Goal: Task Accomplishment & Management: Manage account settings

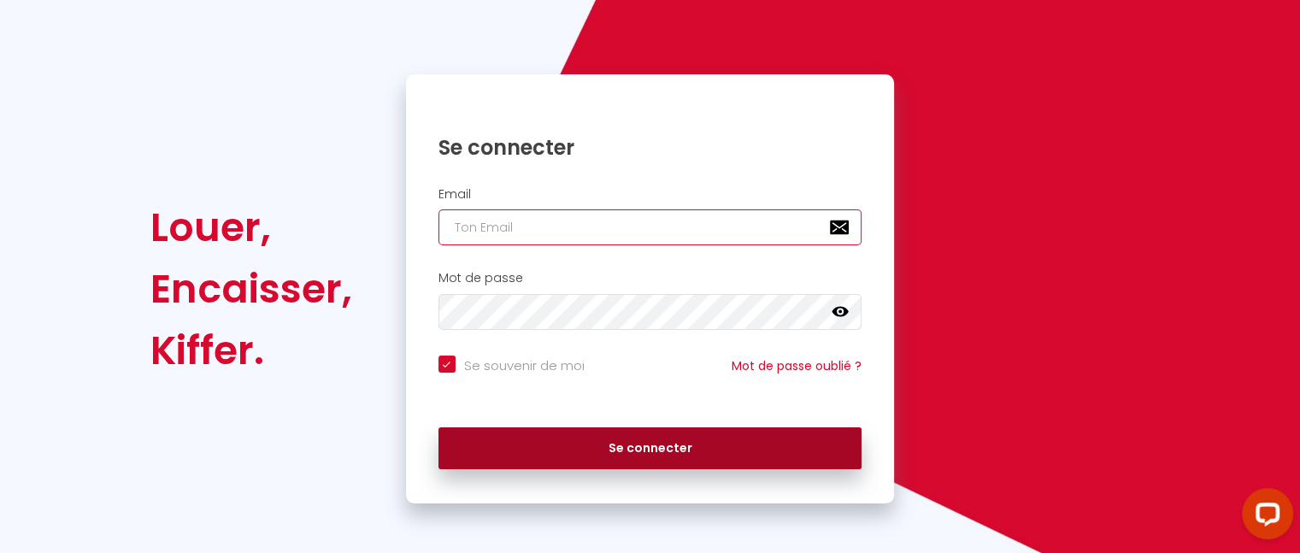
type input "[EMAIL_ADDRESS][DOMAIN_NAME]"
click at [650, 445] on button "Se connecter" at bounding box center [651, 448] width 424 height 43
checkbox input "true"
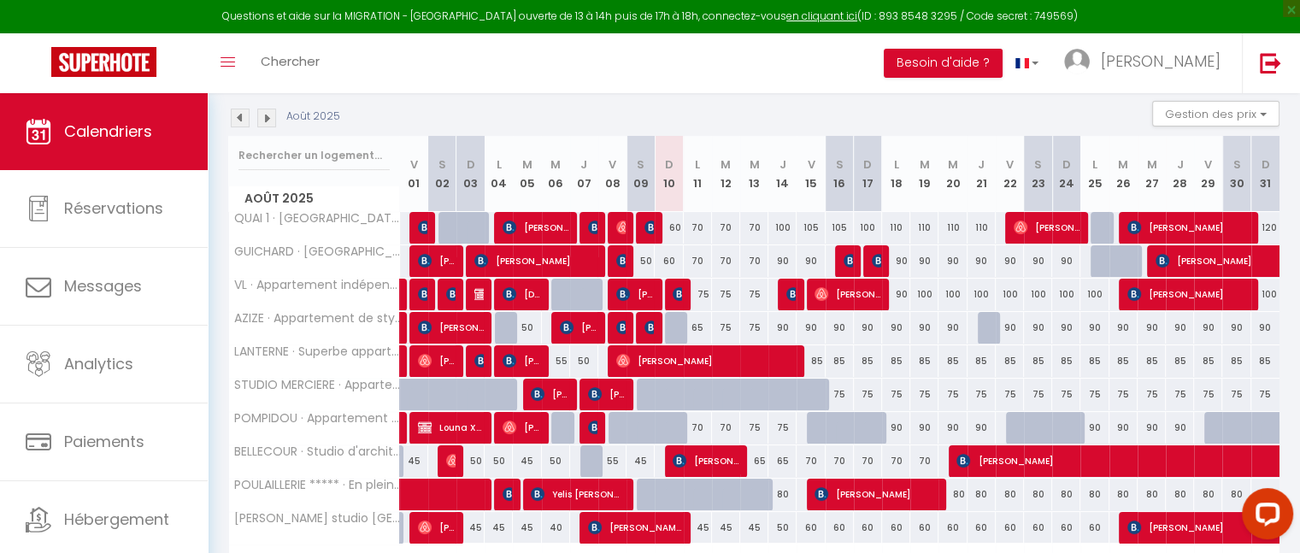
scroll to position [279, 0]
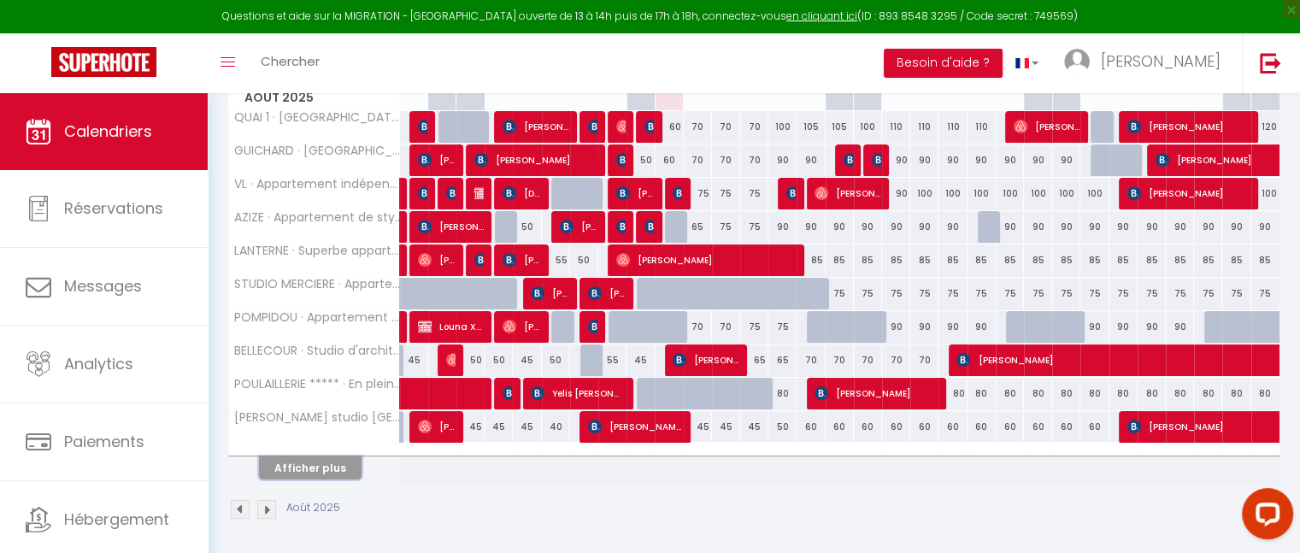
click at [309, 462] on button "Afficher plus" at bounding box center [310, 467] width 103 height 23
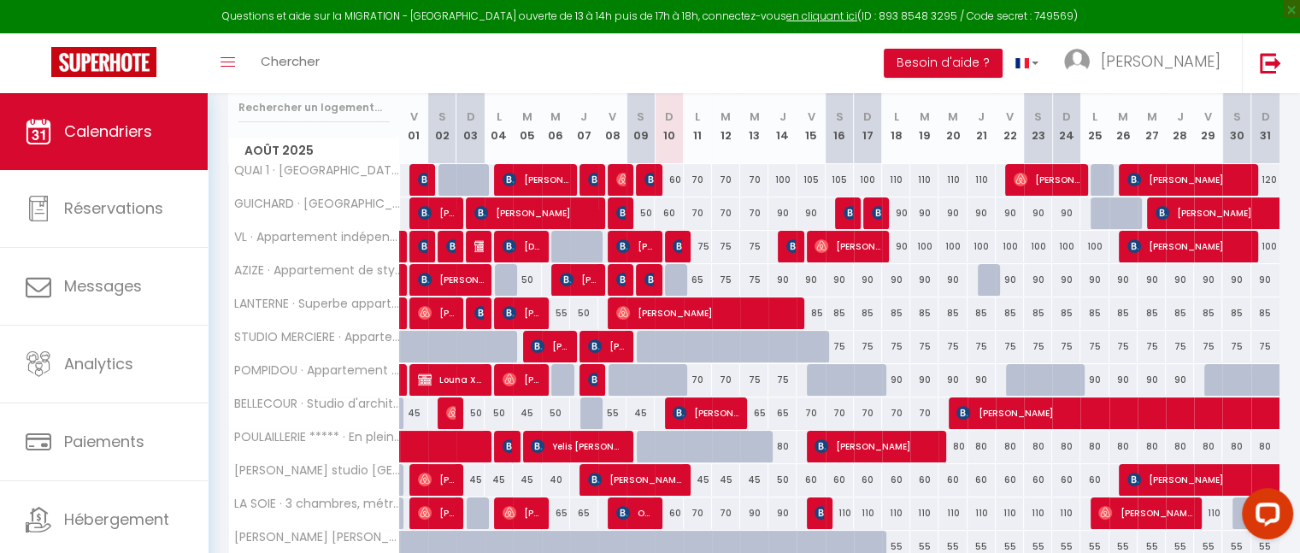
scroll to position [215, 0]
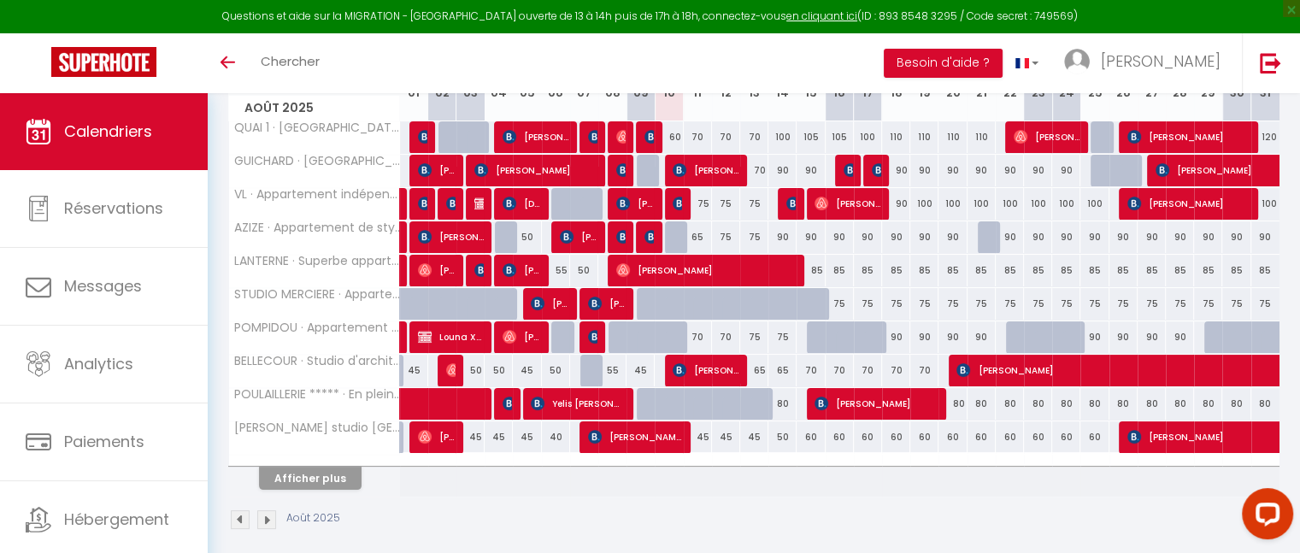
scroll to position [279, 0]
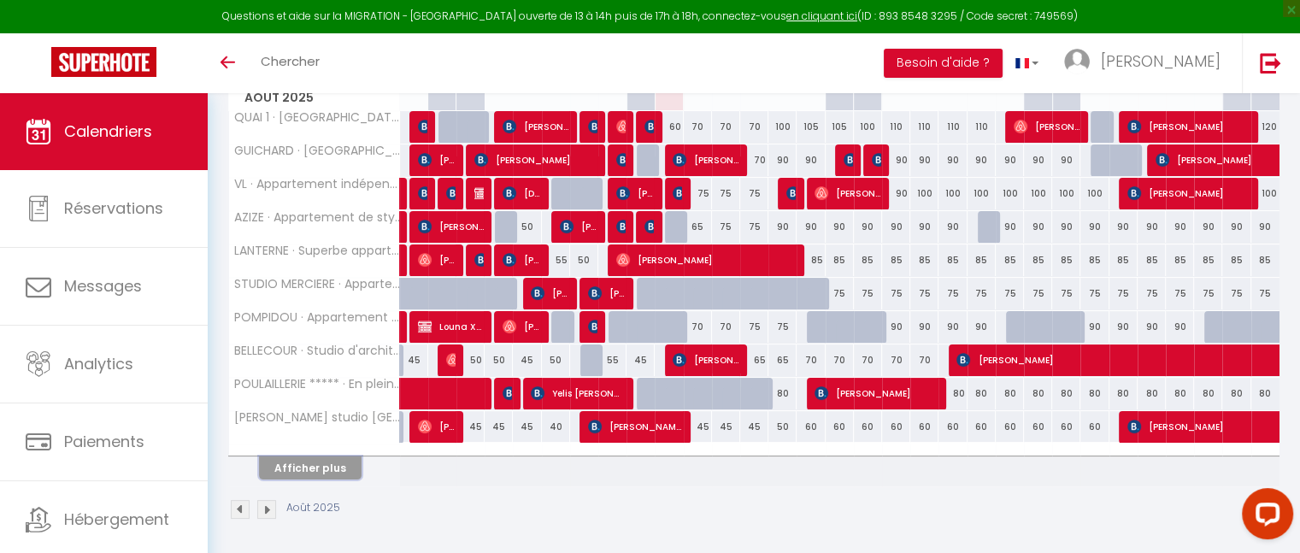
drag, startPoint x: 323, startPoint y: 469, endPoint x: 692, endPoint y: 395, distance: 376.7
click at [692, 395] on tbody "QUAI 1 · Porte DU VIEUX LYON 65 Sergey Titov 65 70 100 CHU PINHAN 70 Halime Cin…" at bounding box center [754, 298] width 1051 height 376
click at [321, 464] on button "Afficher plus" at bounding box center [310, 467] width 103 height 23
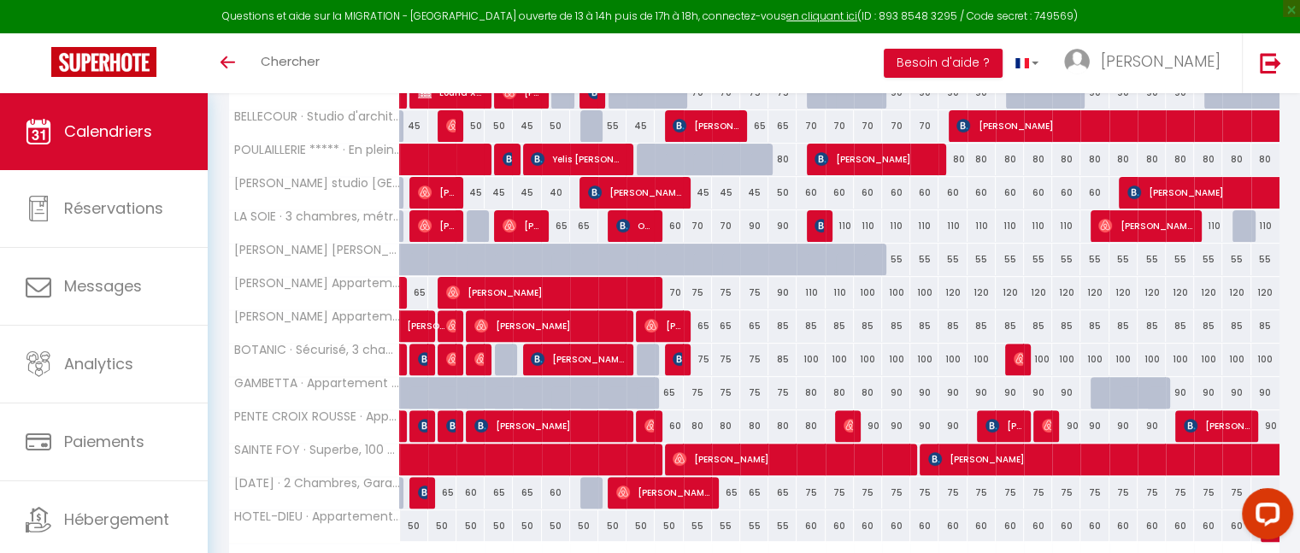
scroll to position [610, 0]
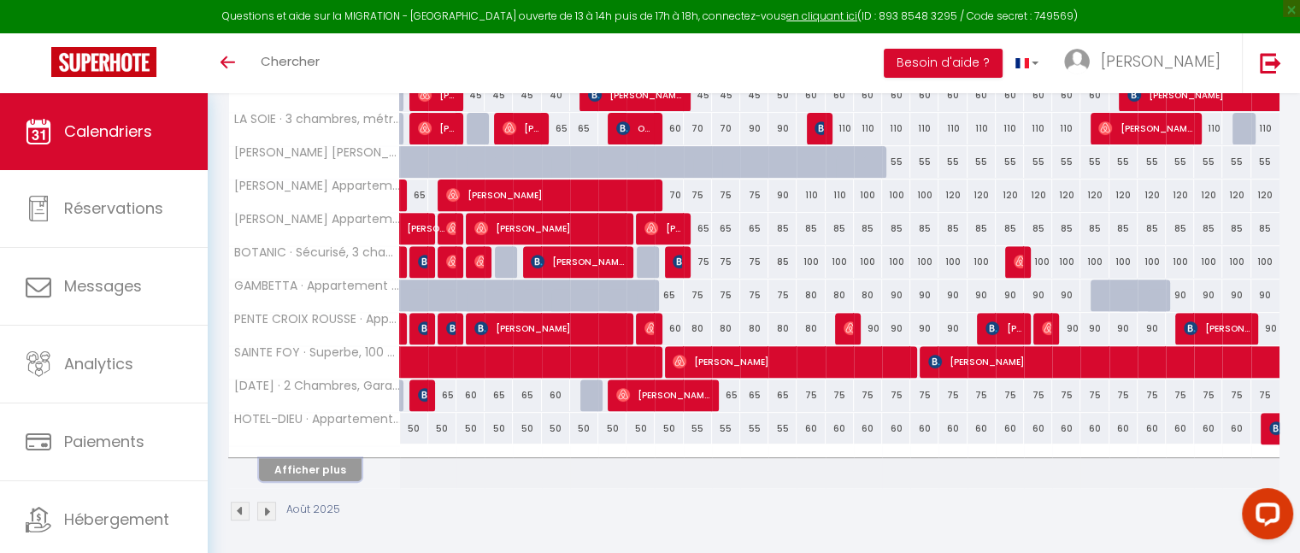
click at [328, 473] on button "Afficher plus" at bounding box center [310, 469] width 103 height 23
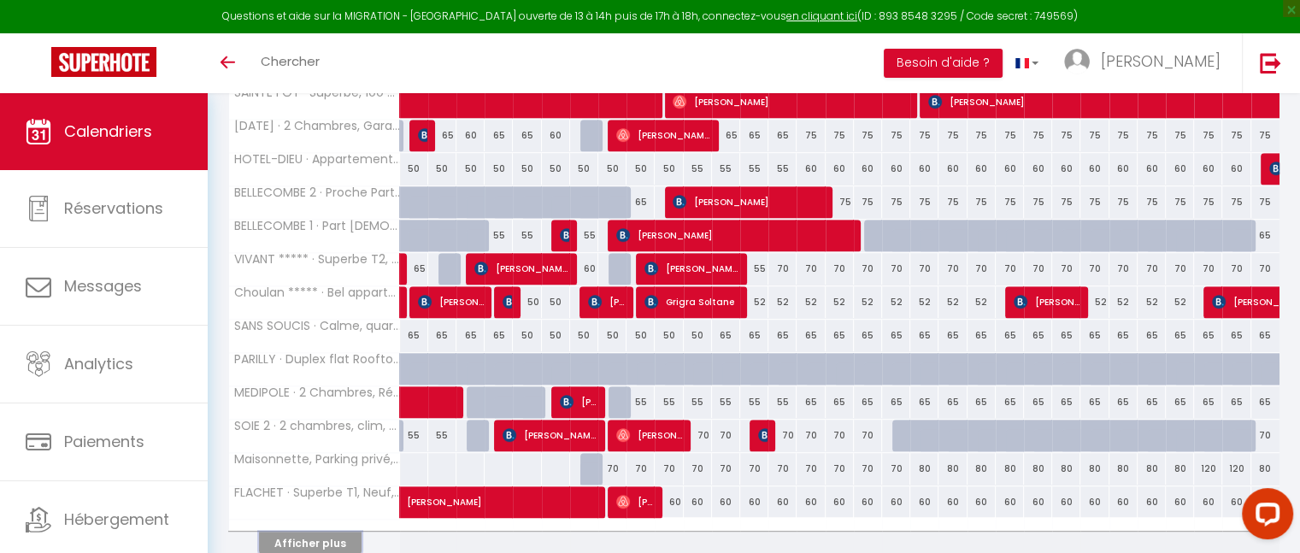
scroll to position [942, 0]
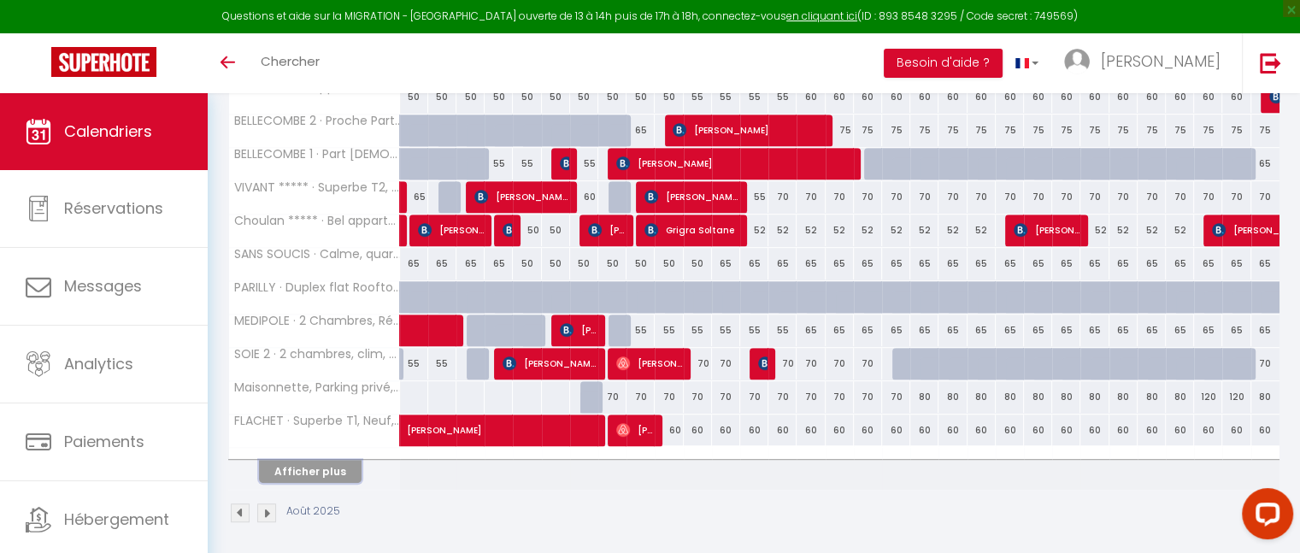
click at [312, 460] on button "Afficher plus" at bounding box center [310, 471] width 103 height 23
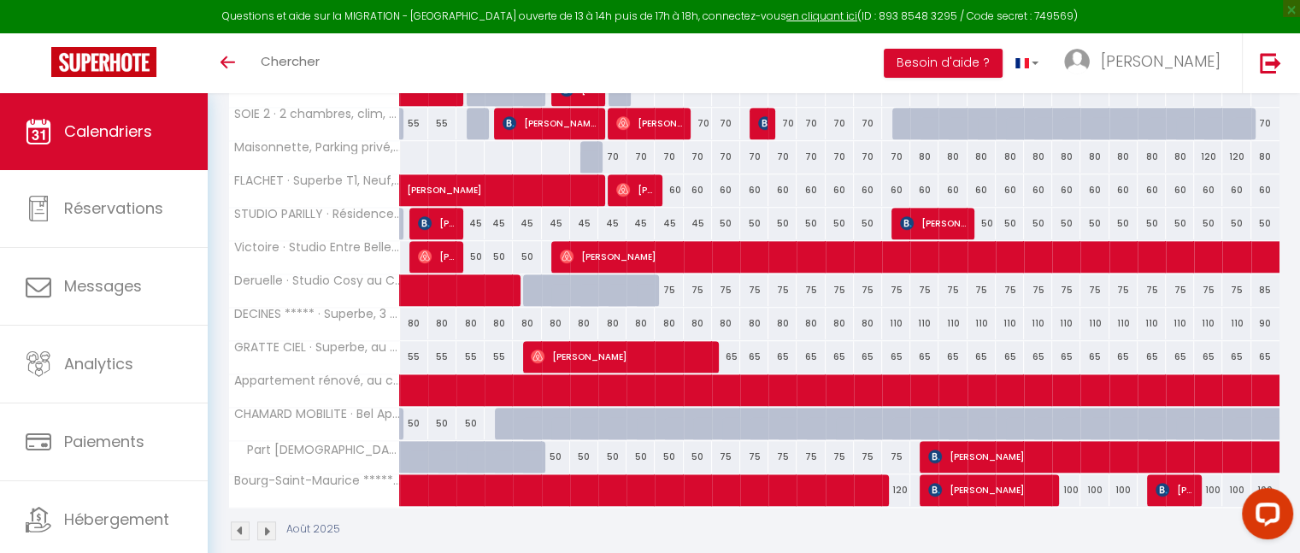
scroll to position [1199, 0]
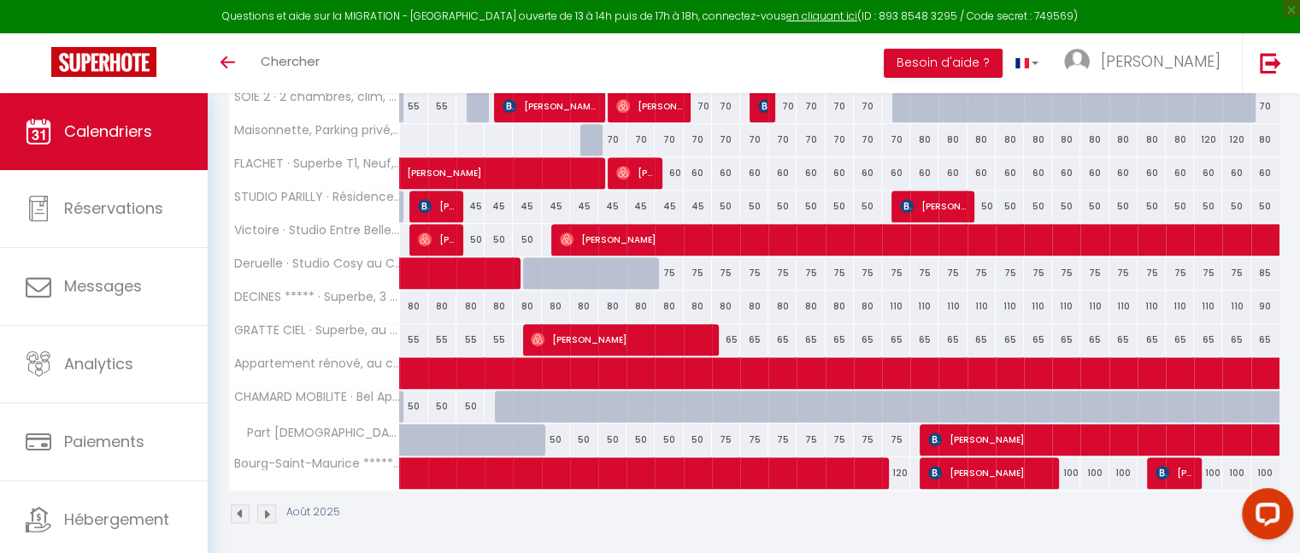
click at [667, 263] on div "75" at bounding box center [669, 273] width 28 height 32
type input "75"
type input "Dim 10 Août 2025"
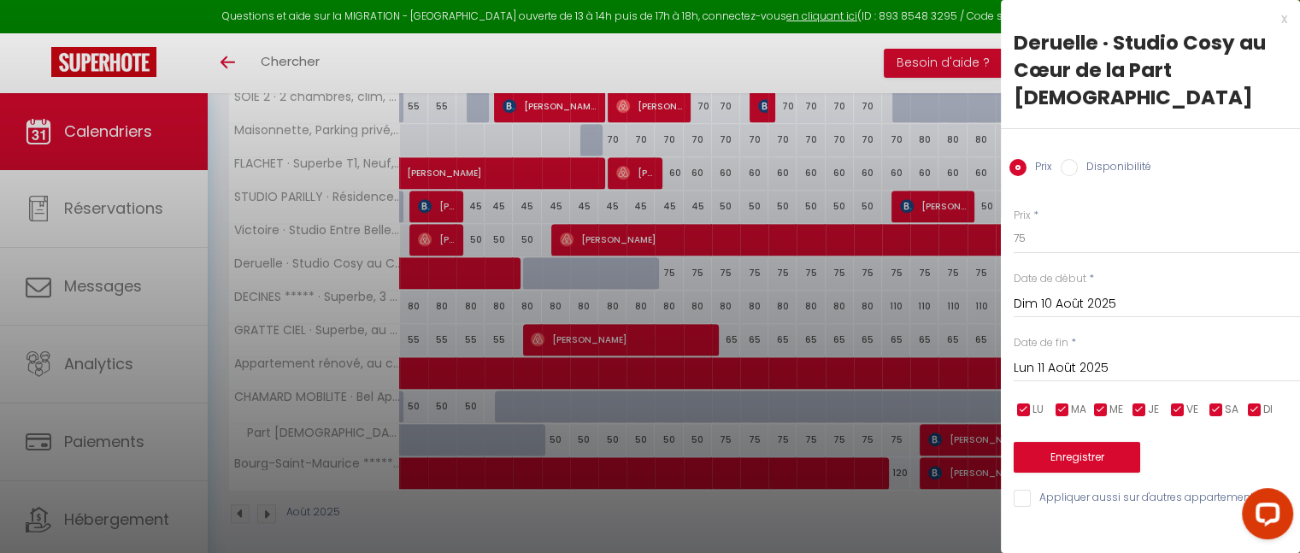
click at [1061, 357] on input "Lun 11 Août 2025" at bounding box center [1157, 368] width 286 height 22
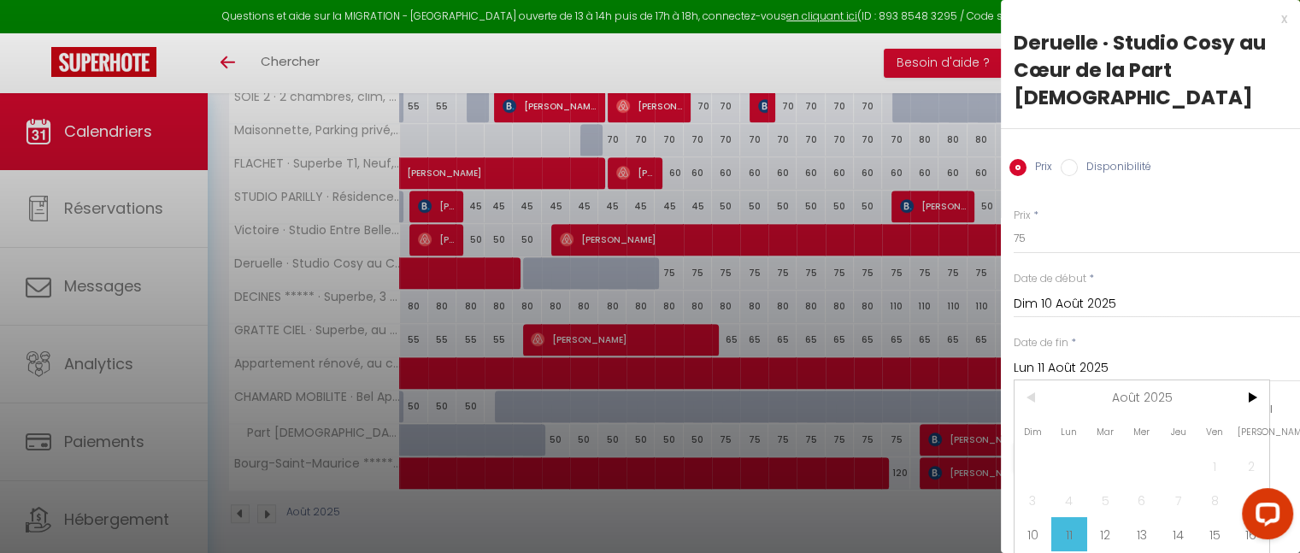
scroll to position [85, 0]
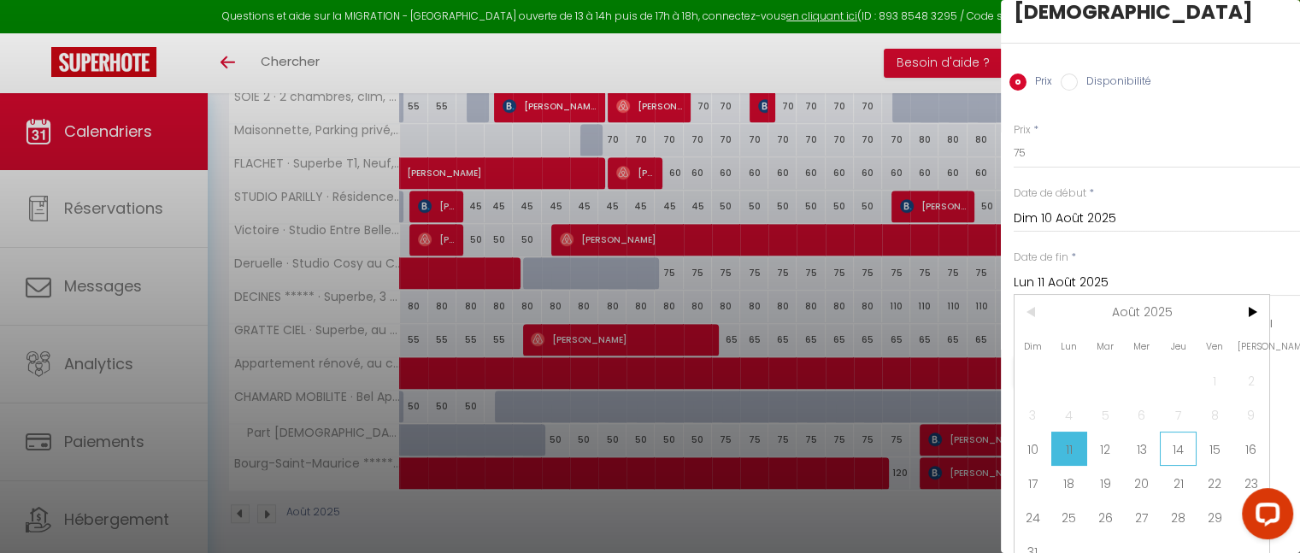
click at [1174, 432] on span "14" at bounding box center [1178, 449] width 37 height 34
type input "Jeu 14 Août 2025"
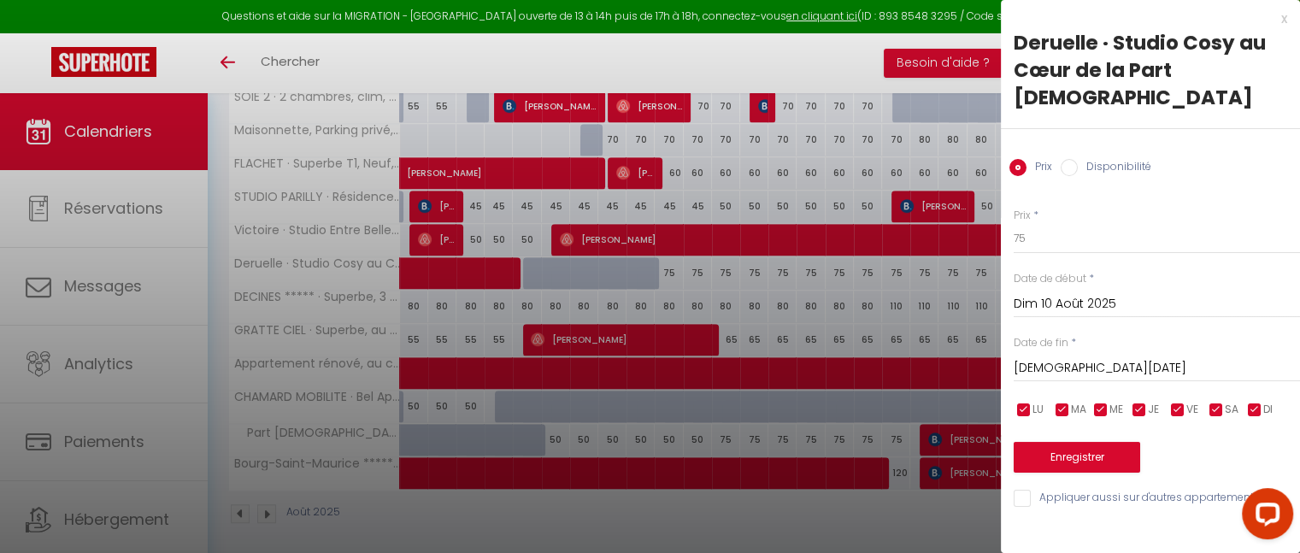
scroll to position [0, 0]
click at [1042, 223] on input "75" at bounding box center [1157, 238] width 286 height 31
type input "7"
type input "65"
click at [1074, 442] on button "Enregistrer" at bounding box center [1077, 457] width 127 height 31
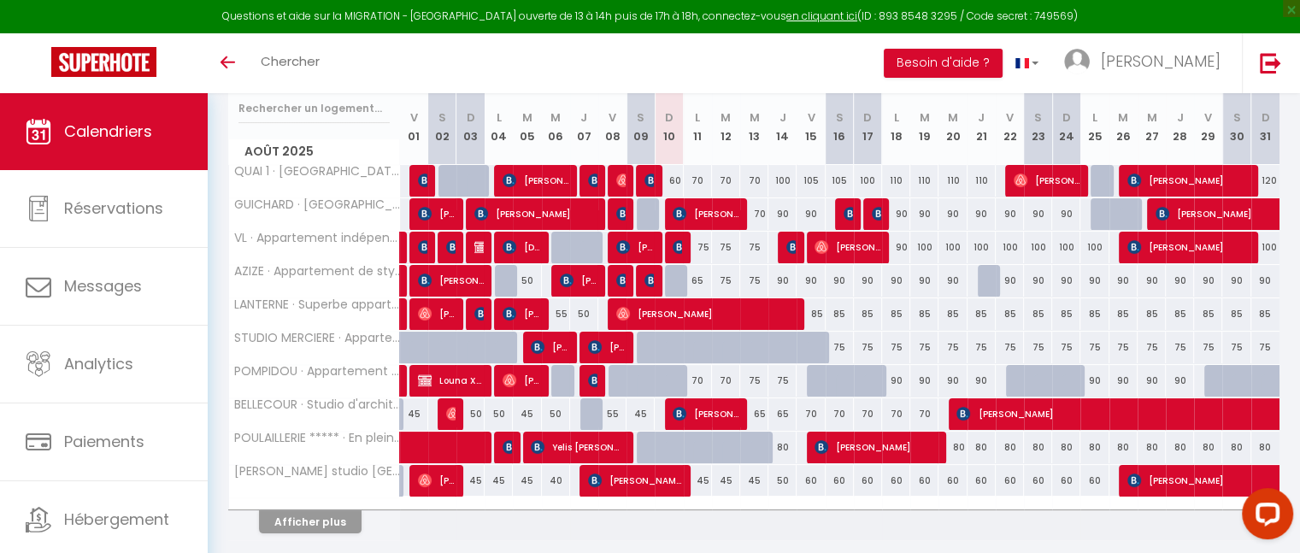
scroll to position [226, 0]
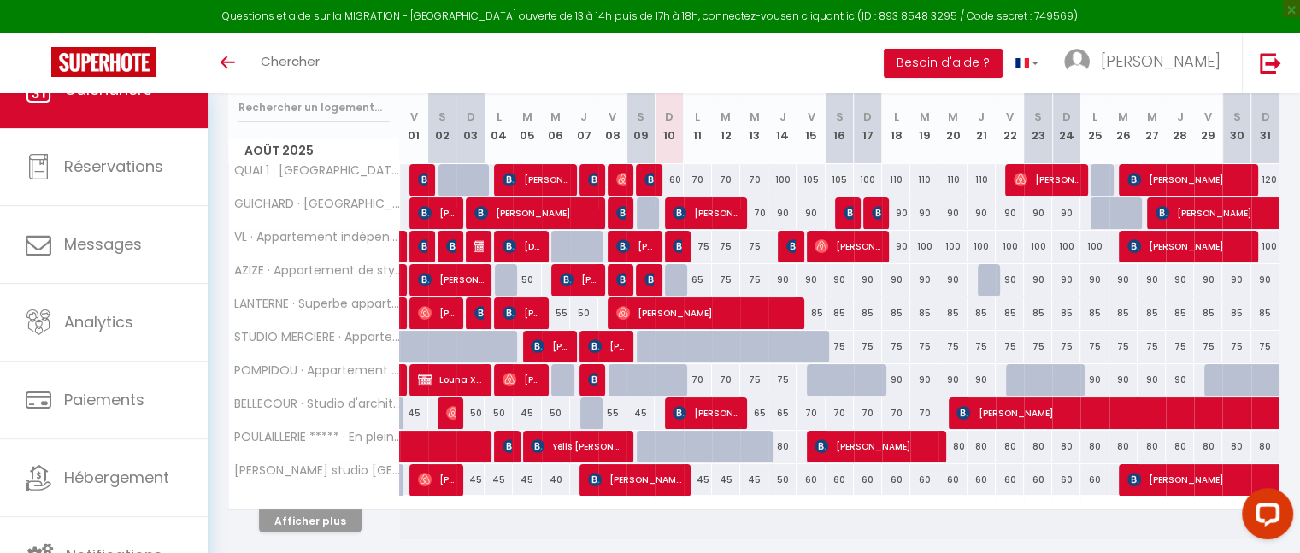
click at [868, 181] on div "100" at bounding box center [868, 180] width 28 height 32
type input "100"
type input "Dim 17 Août 2025"
type input "Lun 18 Août 2025"
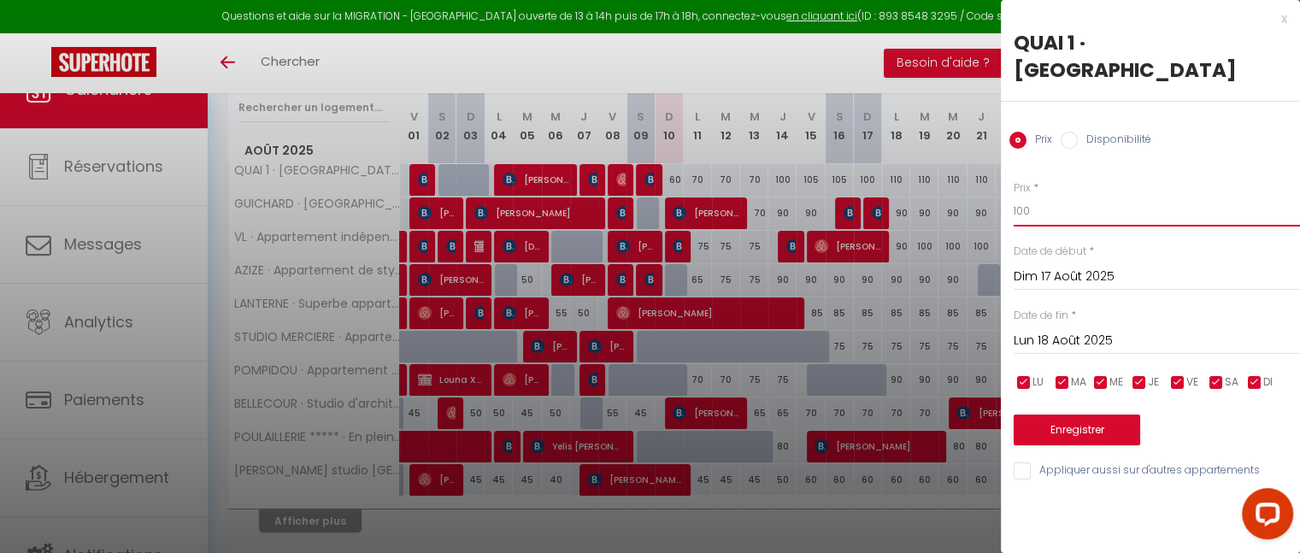
click at [1030, 204] on input "100" at bounding box center [1157, 211] width 286 height 31
type input "1"
type input "90"
click at [1098, 429] on button "Enregistrer" at bounding box center [1077, 430] width 127 height 31
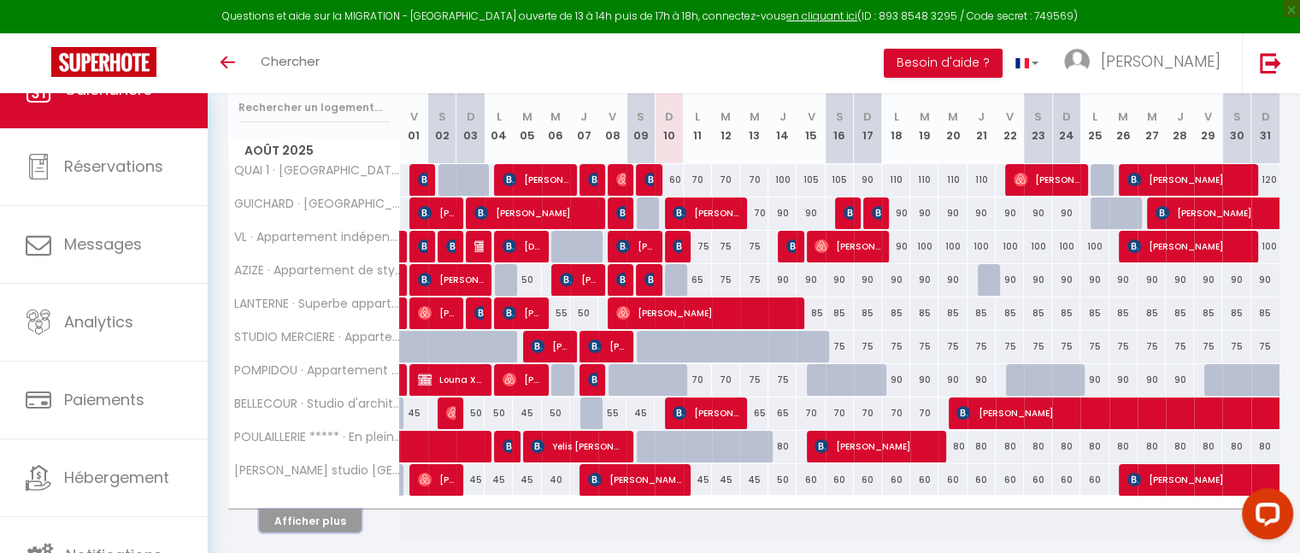
click at [340, 511] on button "Afficher plus" at bounding box center [310, 520] width 103 height 23
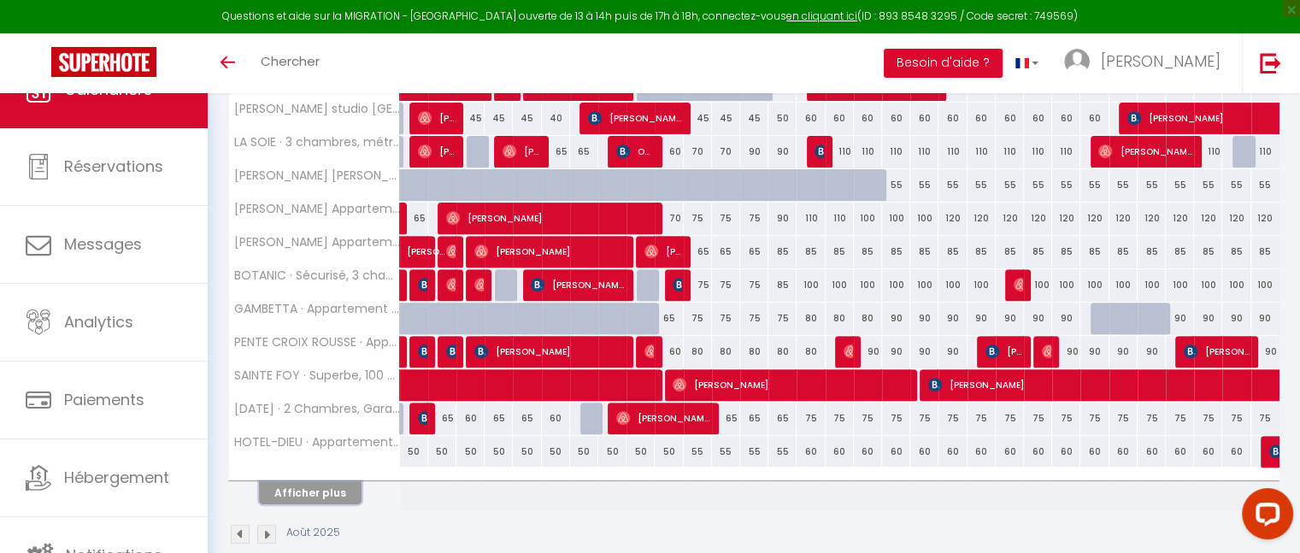
scroll to position [588, 0]
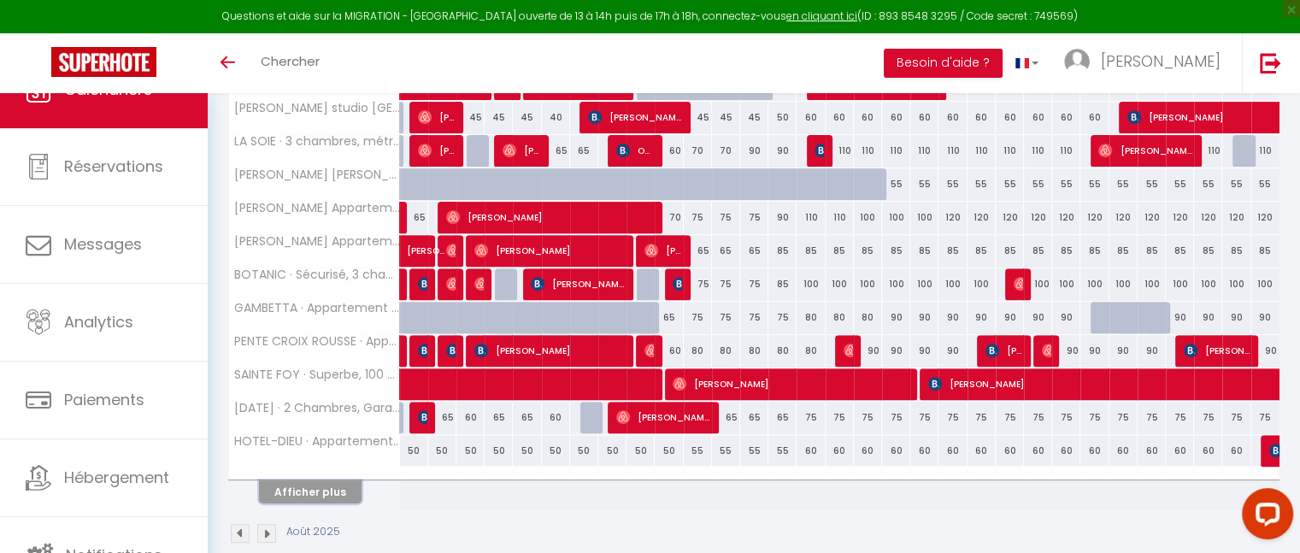
click at [303, 492] on button "Afficher plus" at bounding box center [310, 491] width 103 height 23
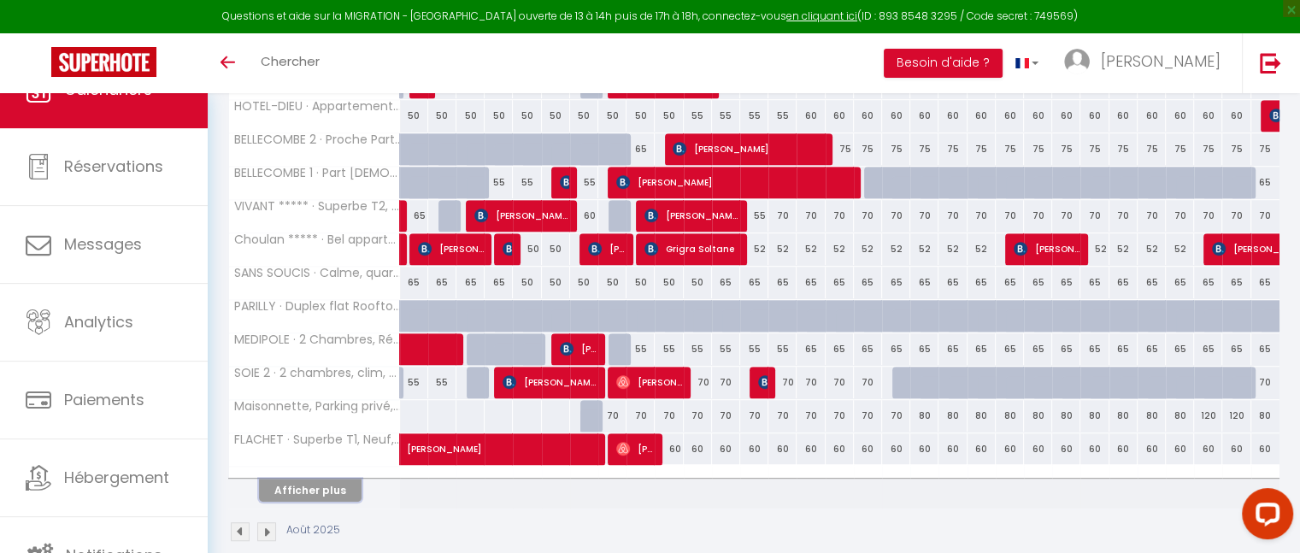
scroll to position [928, 0]
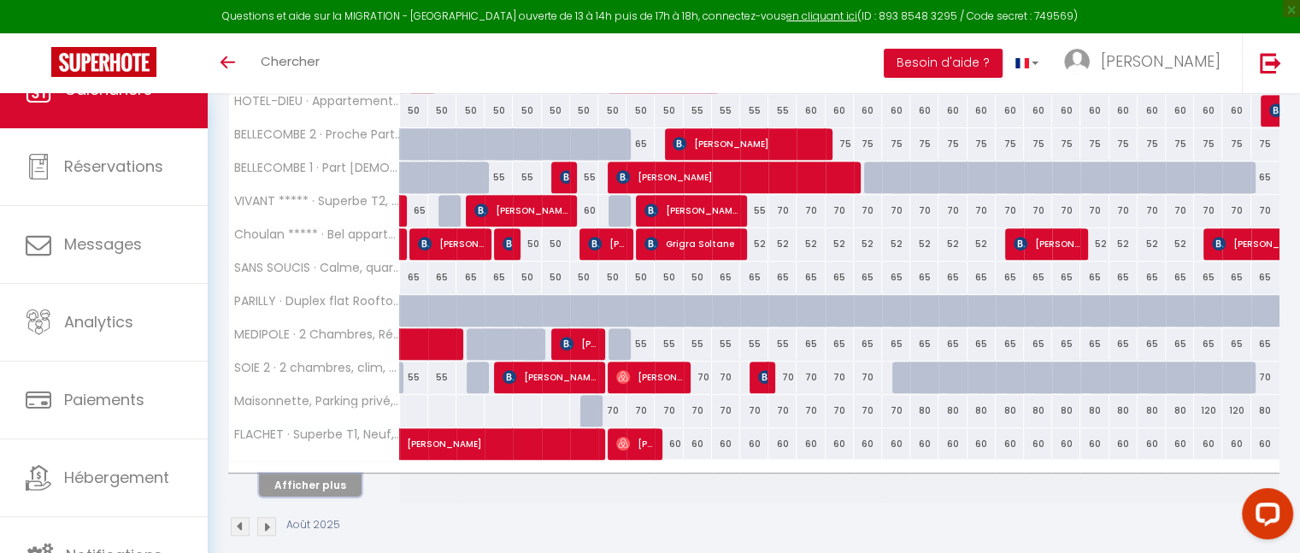
click at [324, 485] on button "Afficher plus" at bounding box center [310, 485] width 103 height 23
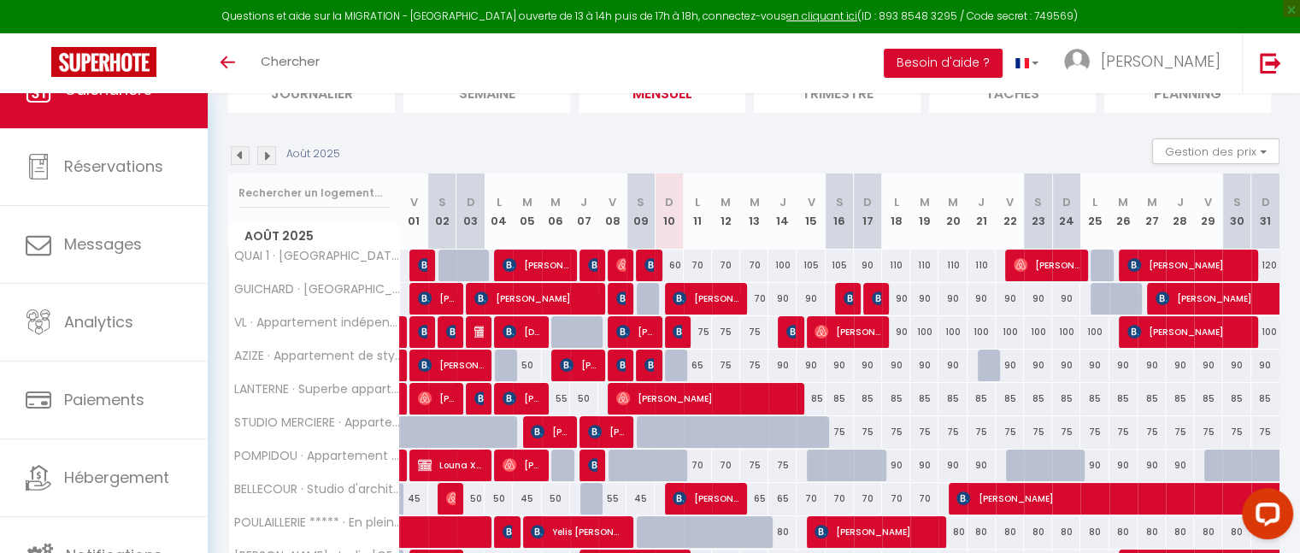
scroll to position [0, 0]
